Goal: Navigation & Orientation: Find specific page/section

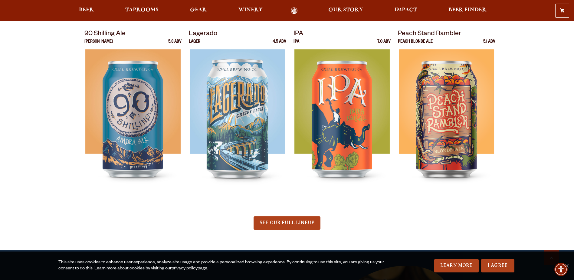
scroll to position [333, 0]
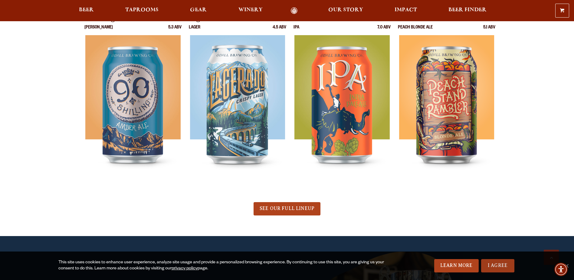
click at [504, 263] on link "I Agree" at bounding box center [497, 265] width 33 height 13
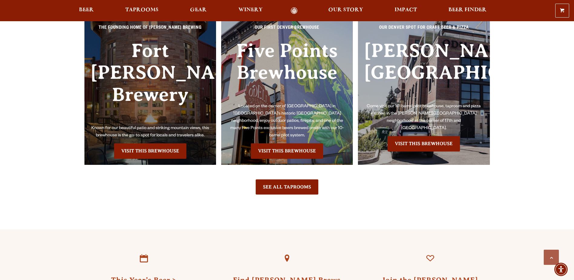
scroll to position [1453, 0]
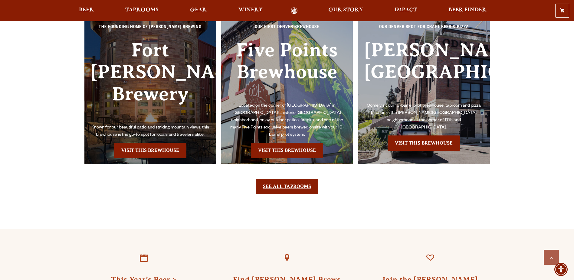
click at [277, 183] on link "See All Taprooms" at bounding box center [287, 186] width 63 height 15
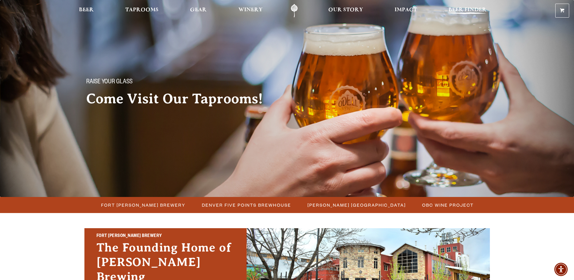
click at [469, 8] on span "Beer Finder" at bounding box center [468, 10] width 38 height 5
